Goal: Task Accomplishment & Management: Manage account settings

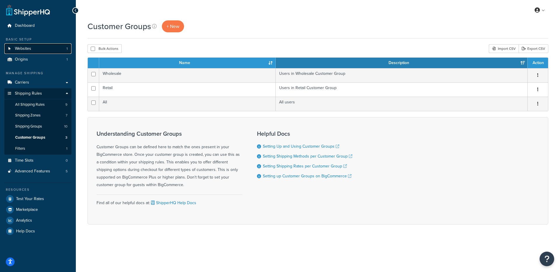
click at [46, 52] on link "Websites 1" at bounding box center [37, 48] width 67 height 11
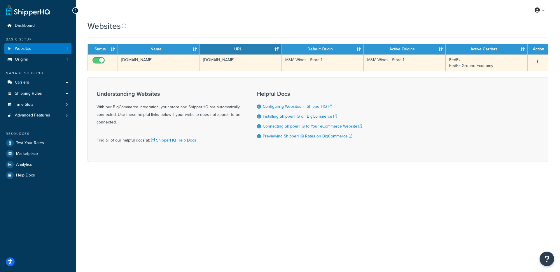
click at [160, 70] on td "mm-wines-store-1.mybigcommerce.com" at bounding box center [159, 63] width 82 height 17
click at [161, 68] on td "[DOMAIN_NAME]" at bounding box center [159, 63] width 82 height 17
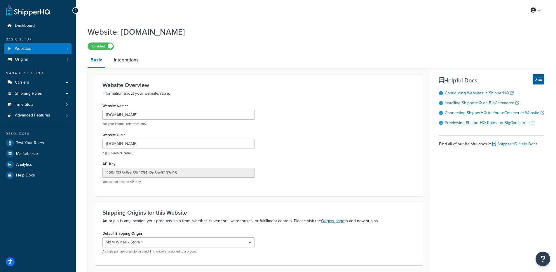
scroll to position [9, 0]
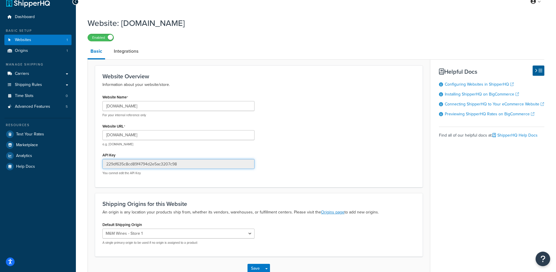
click at [185, 161] on input "229df635c8cd89f4794d2e5ac3207c98" at bounding box center [178, 164] width 152 height 10
